Goal: Information Seeking & Learning: Check status

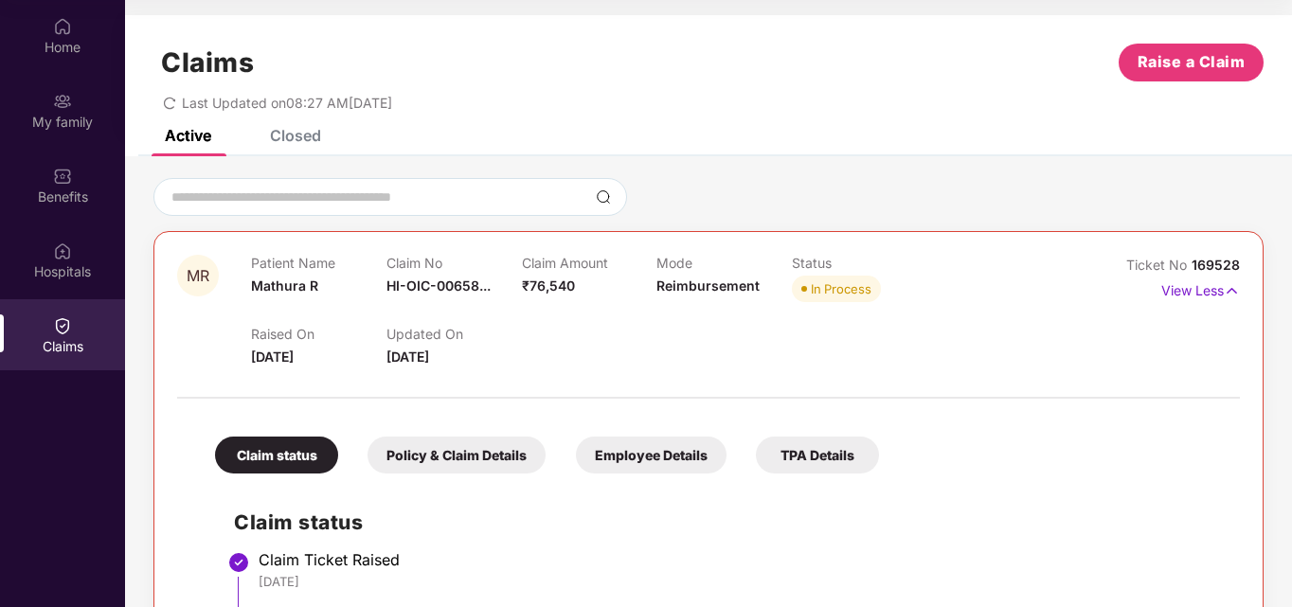
scroll to position [108, 0]
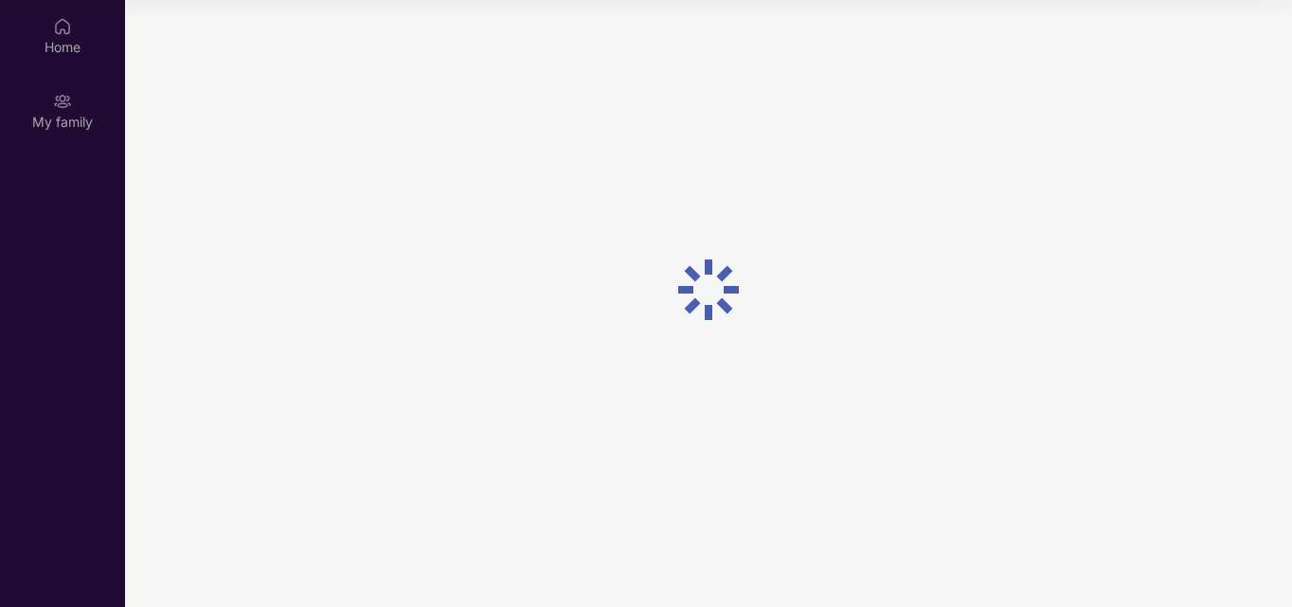
scroll to position [106, 0]
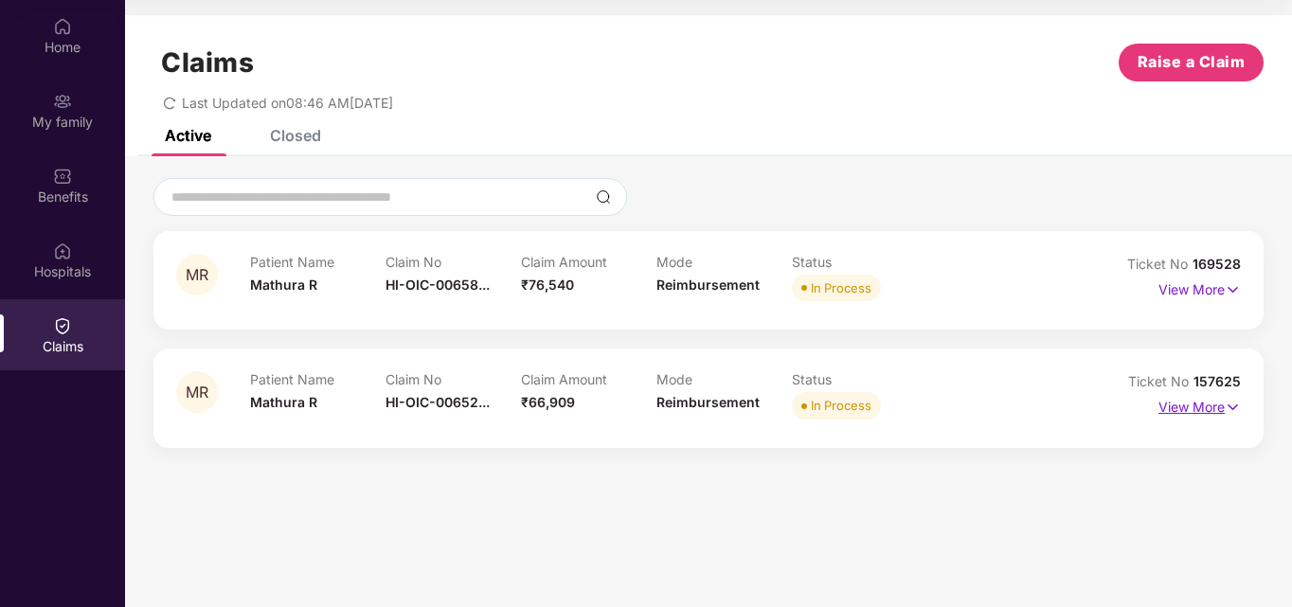
click at [1204, 410] on p "View More" at bounding box center [1200, 405] width 82 height 26
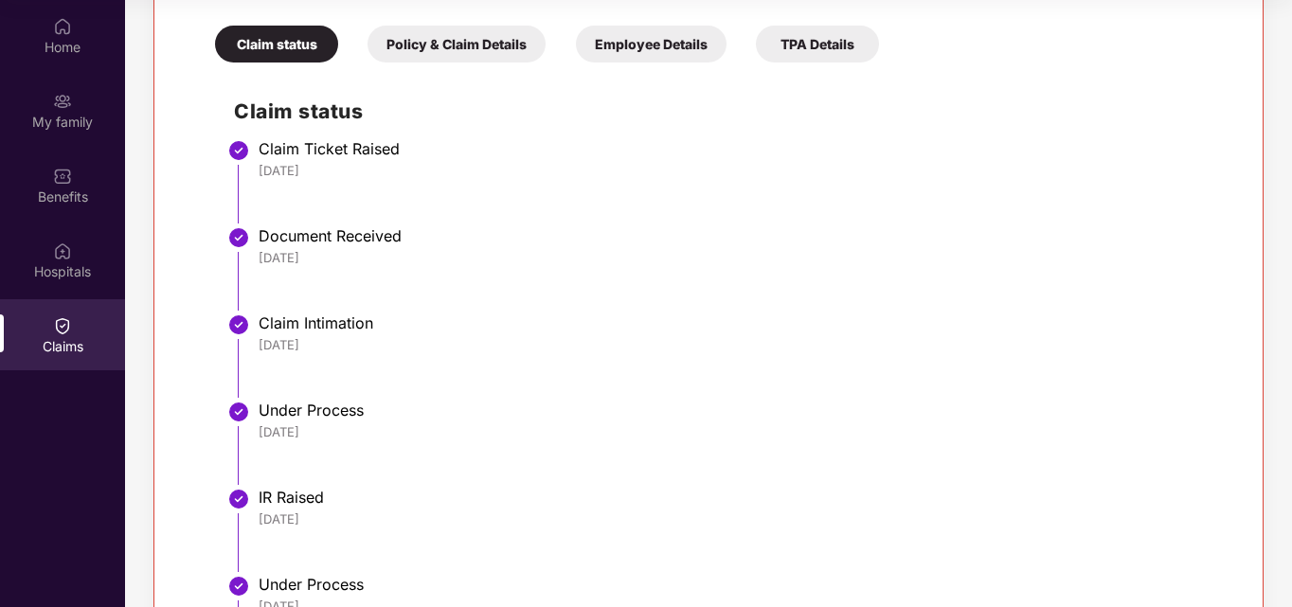
scroll to position [151, 0]
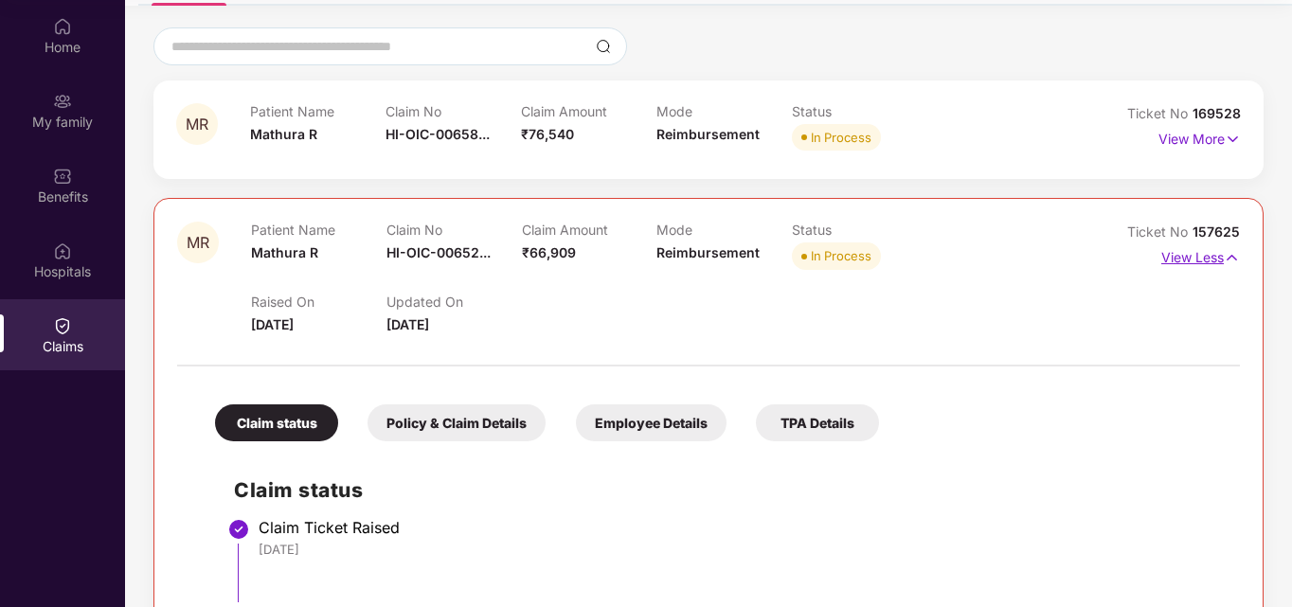
click at [1198, 261] on p "View Less" at bounding box center [1201, 256] width 79 height 26
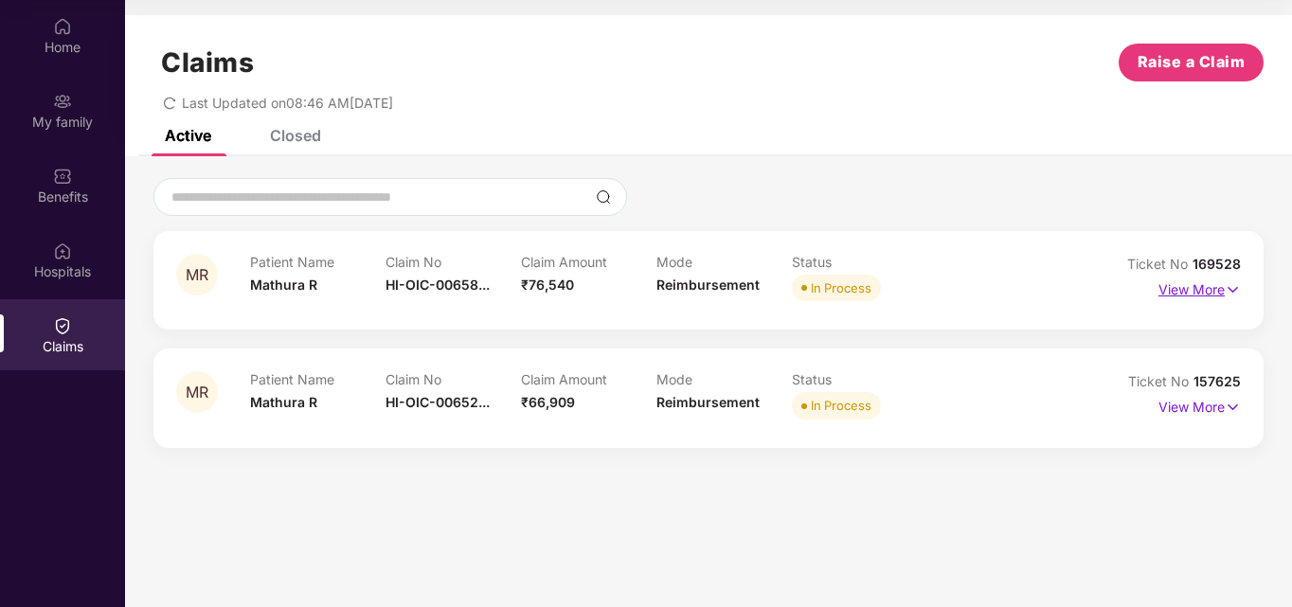
click at [1194, 286] on p "View More" at bounding box center [1200, 288] width 82 height 26
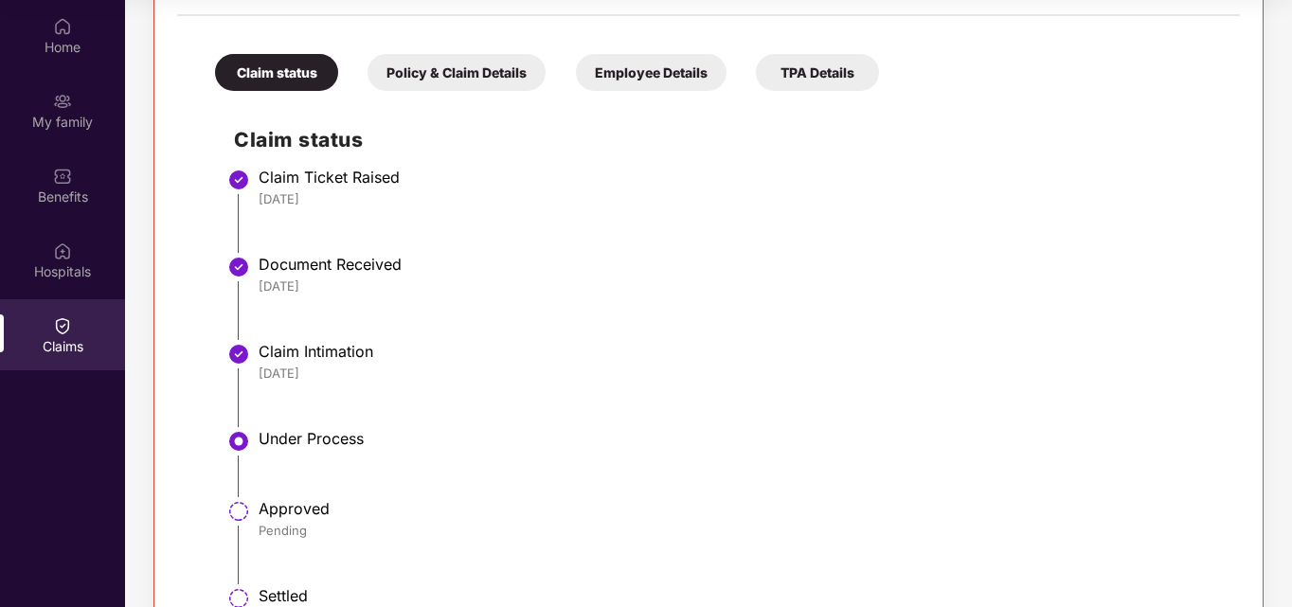
scroll to position [196, 0]
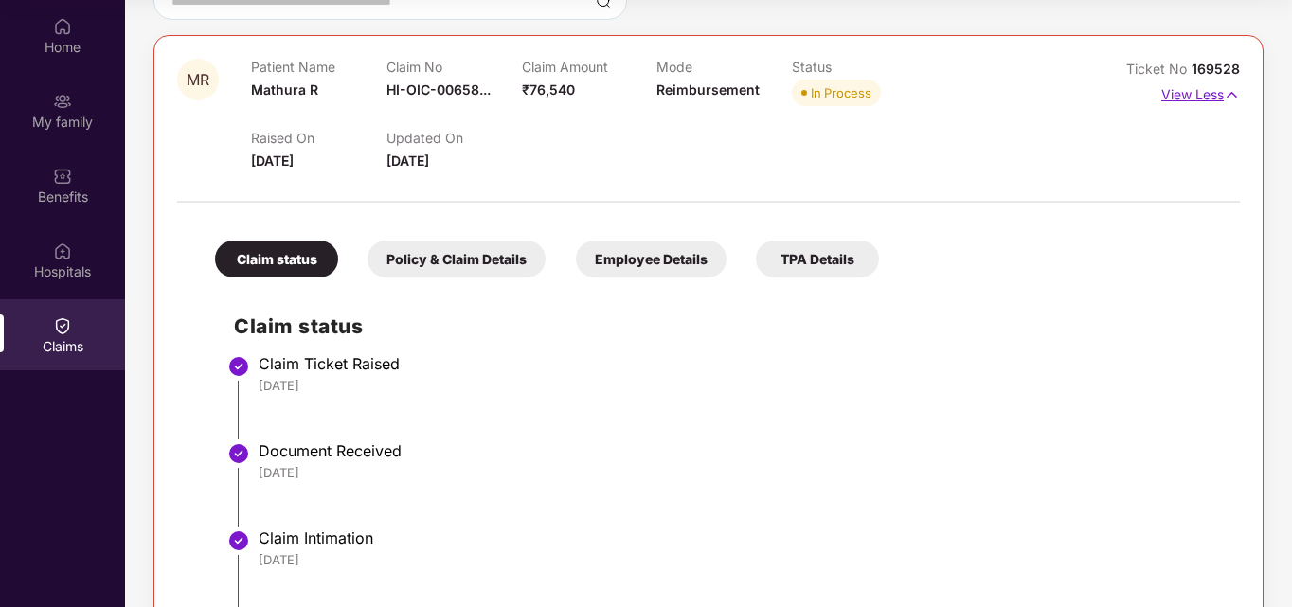
click at [1184, 98] on p "View Less" at bounding box center [1201, 93] width 79 height 26
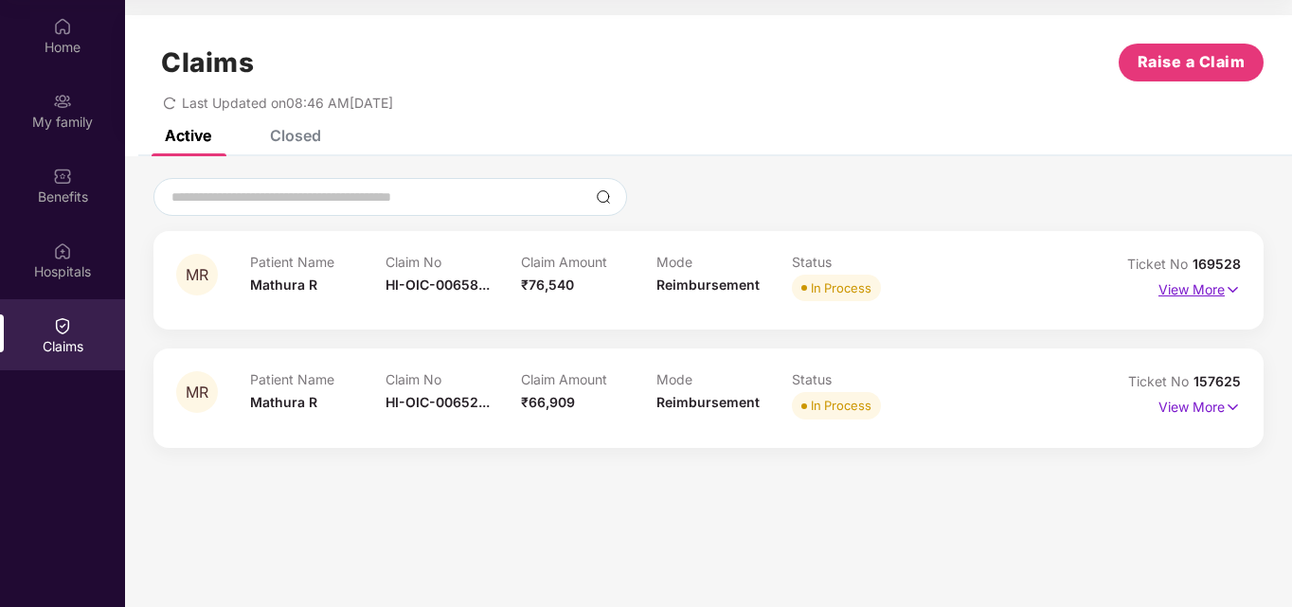
scroll to position [0, 0]
